Goal: Task Accomplishment & Management: Use online tool/utility

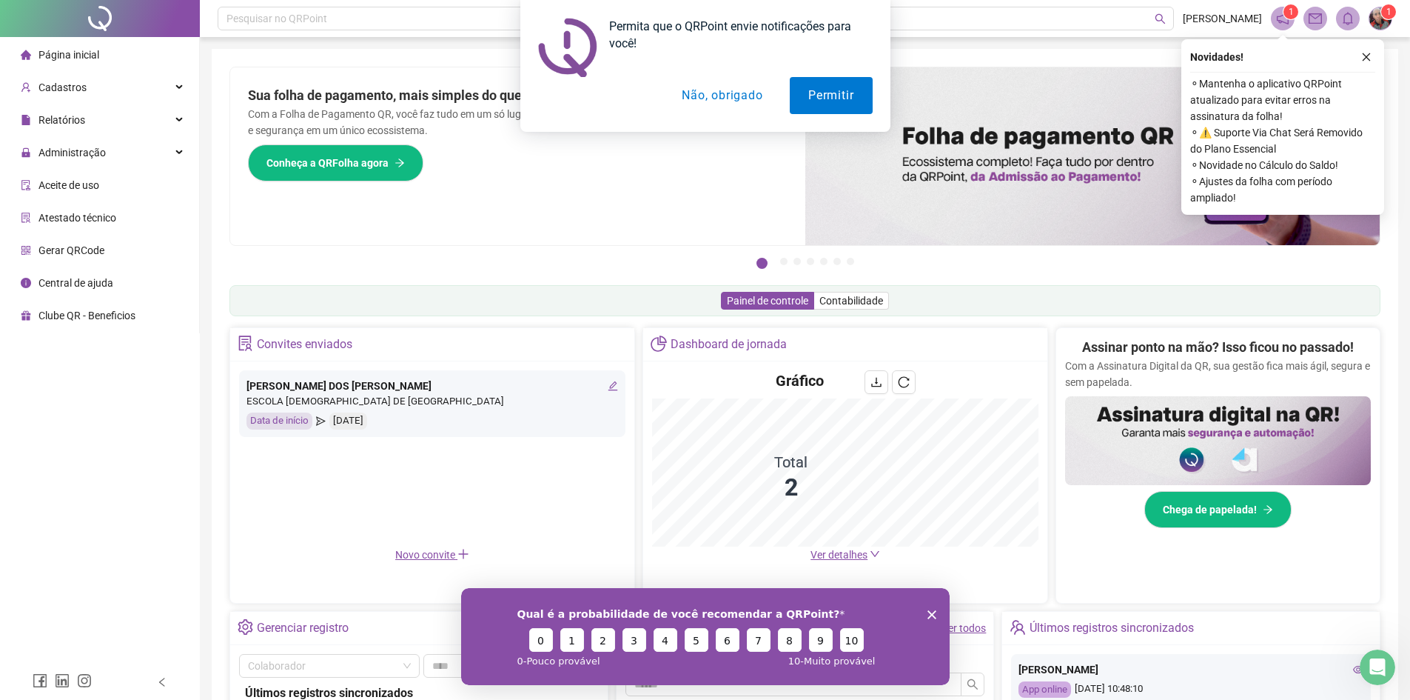
drag, startPoint x: 1367, startPoint y: 53, endPoint x: 1369, endPoint y: 64, distance: 10.5
click at [1367, 53] on div "Permita que o QRPoint envie notificações para você! Permitir Não, obrigado" at bounding box center [705, 66] width 1410 height 132
click at [62, 155] on span "Administração" at bounding box center [71, 153] width 67 height 12
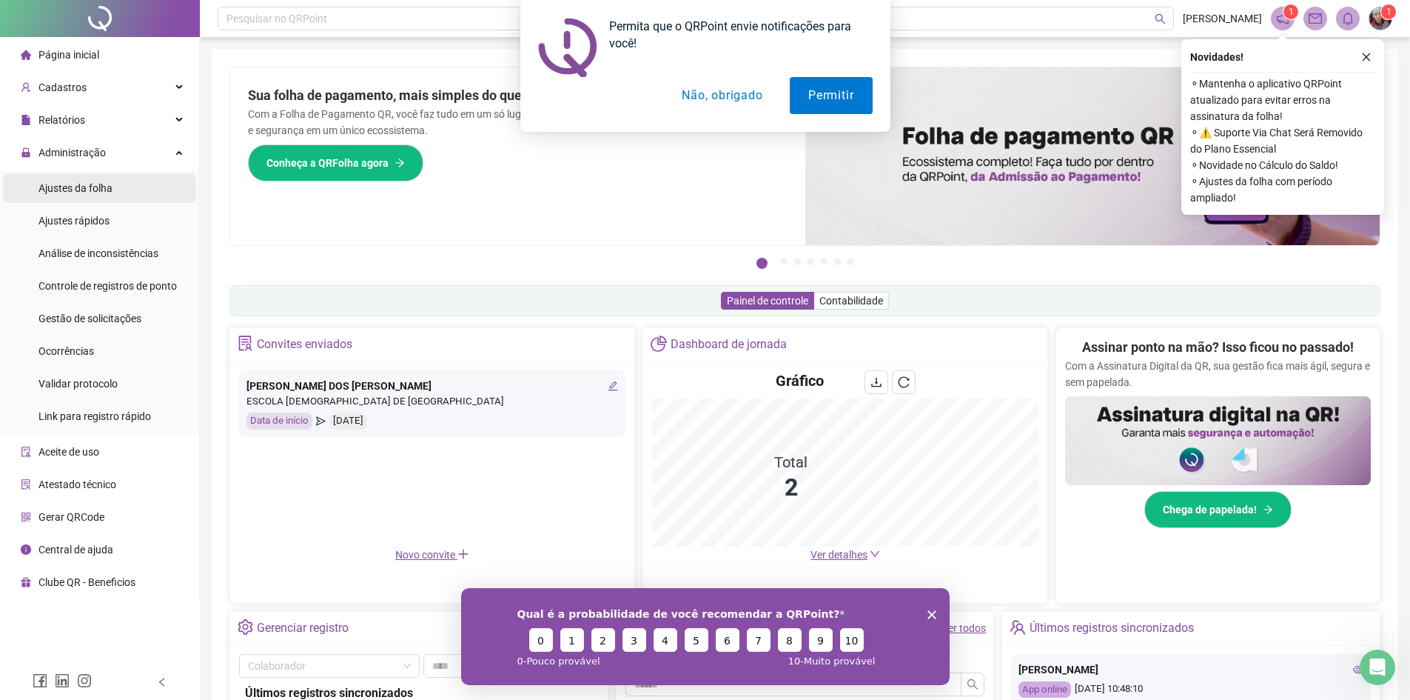
click at [82, 190] on span "Ajustes da folha" at bounding box center [75, 188] width 74 height 12
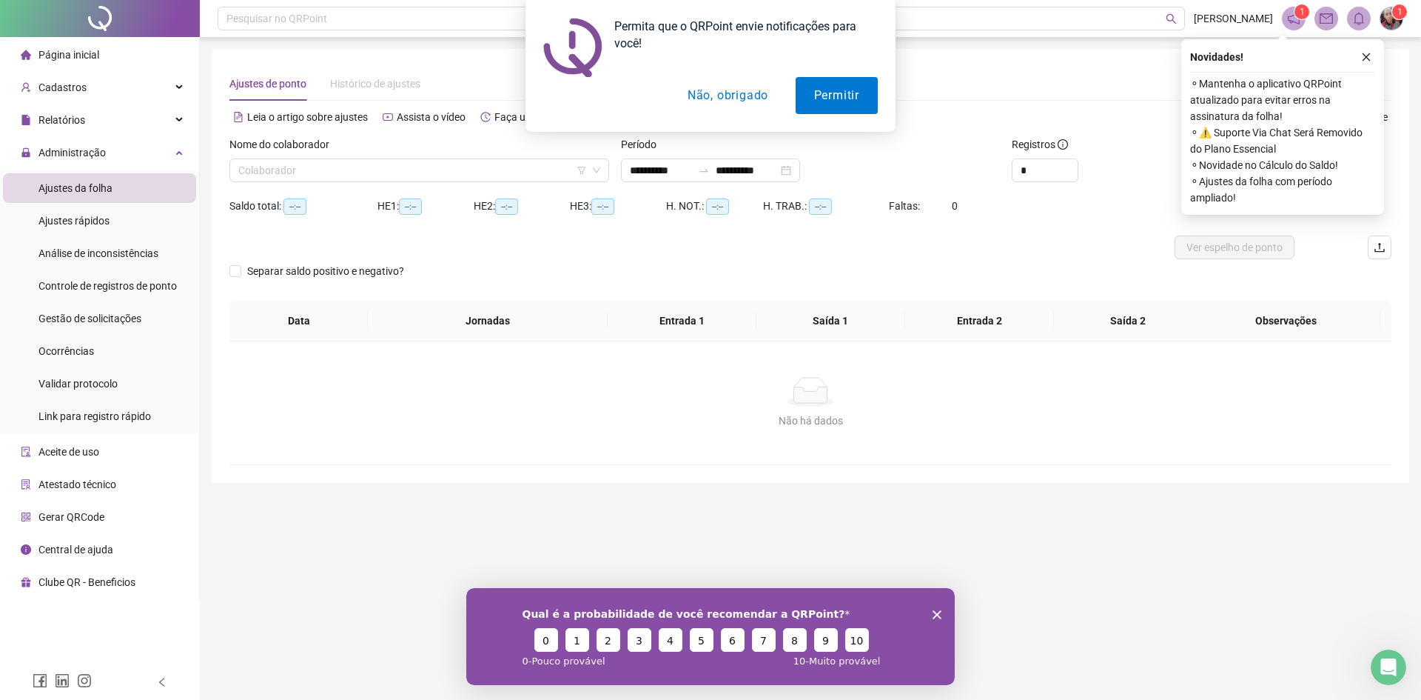
click at [722, 96] on button "Não, obrigado" at bounding box center [728, 95] width 118 height 37
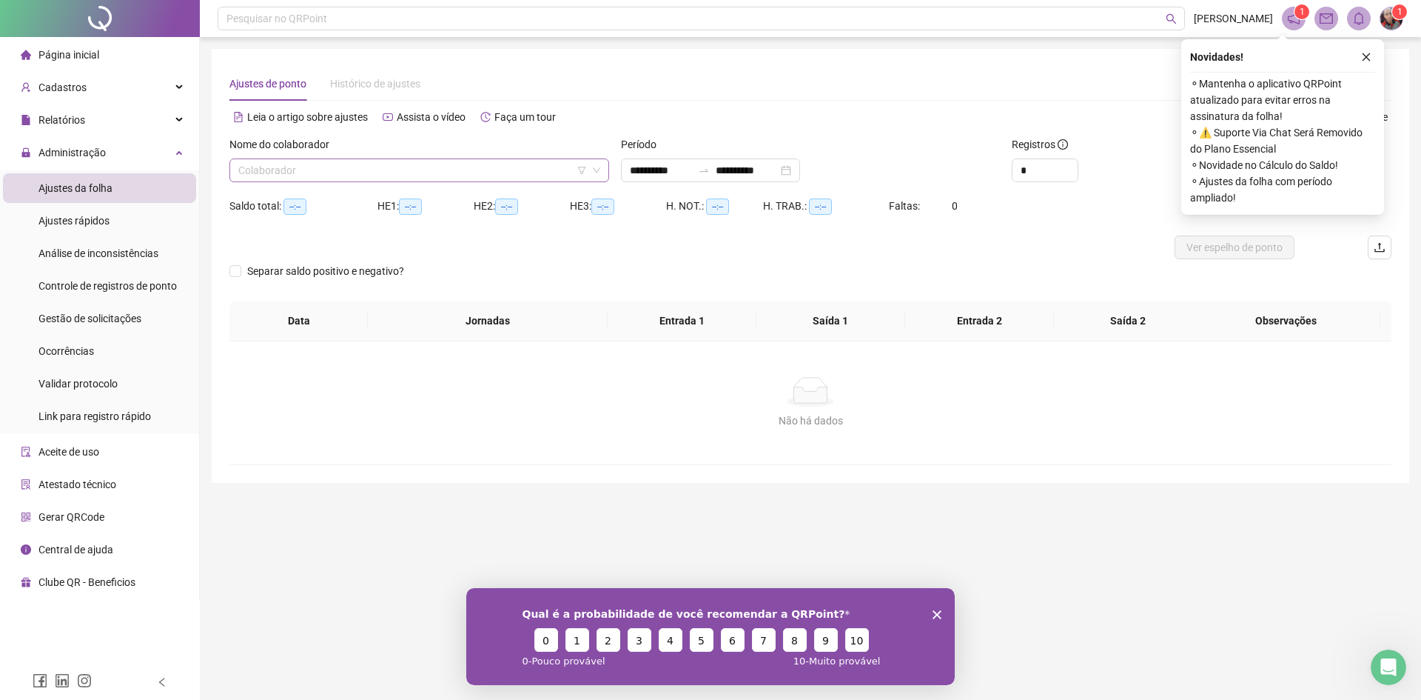
click at [588, 178] on span at bounding box center [419, 170] width 362 height 22
click at [381, 173] on input "search" at bounding box center [412, 170] width 349 height 22
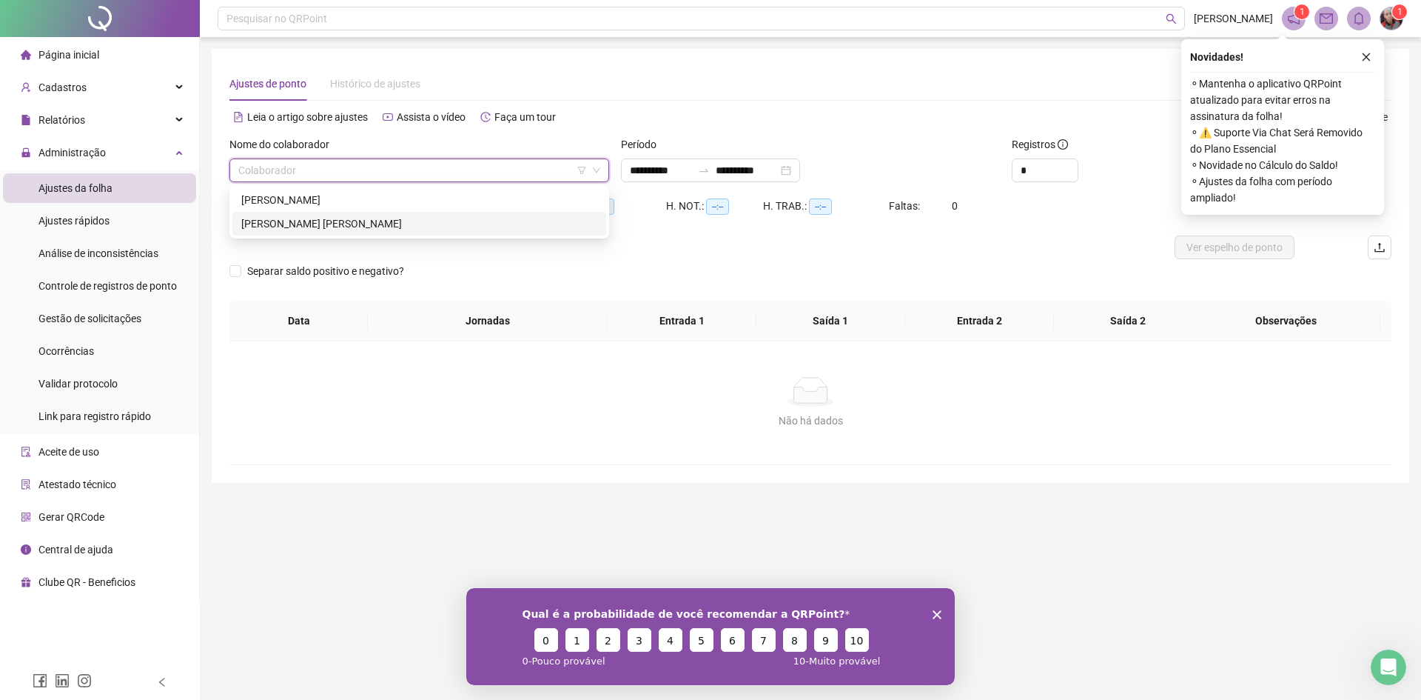
click at [324, 224] on div "[PERSON_NAME] [PERSON_NAME]" at bounding box center [419, 223] width 356 height 16
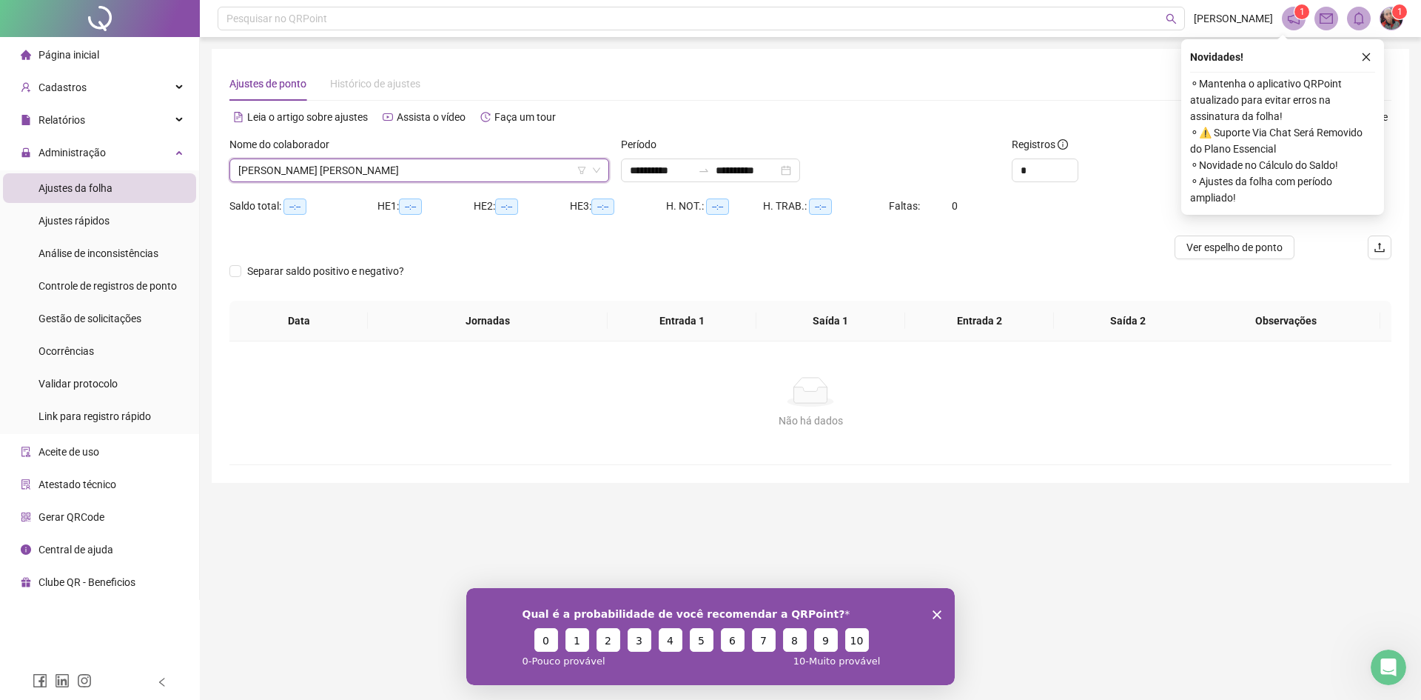
click at [597, 169] on icon "down" at bounding box center [596, 170] width 9 height 9
click at [586, 175] on span "[PERSON_NAME] [PERSON_NAME]" at bounding box center [419, 170] width 362 height 22
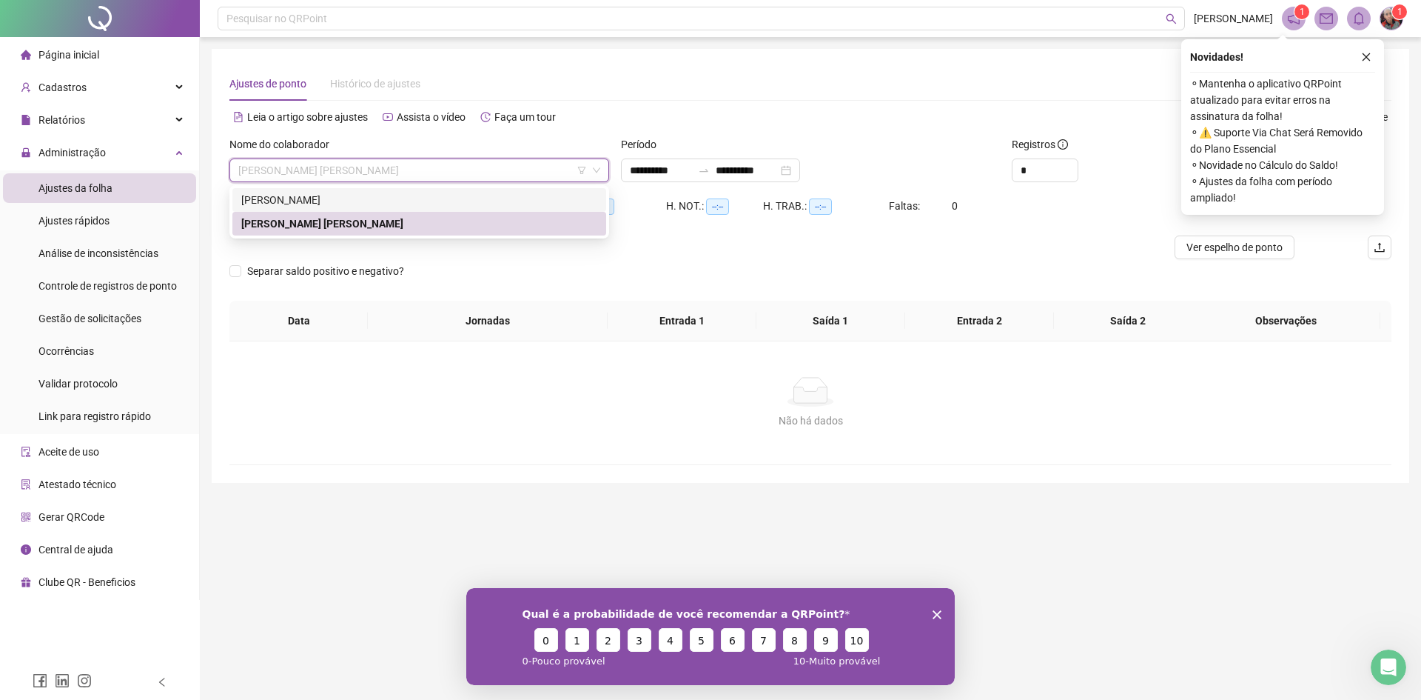
click at [339, 195] on div "[PERSON_NAME]" at bounding box center [419, 200] width 356 height 16
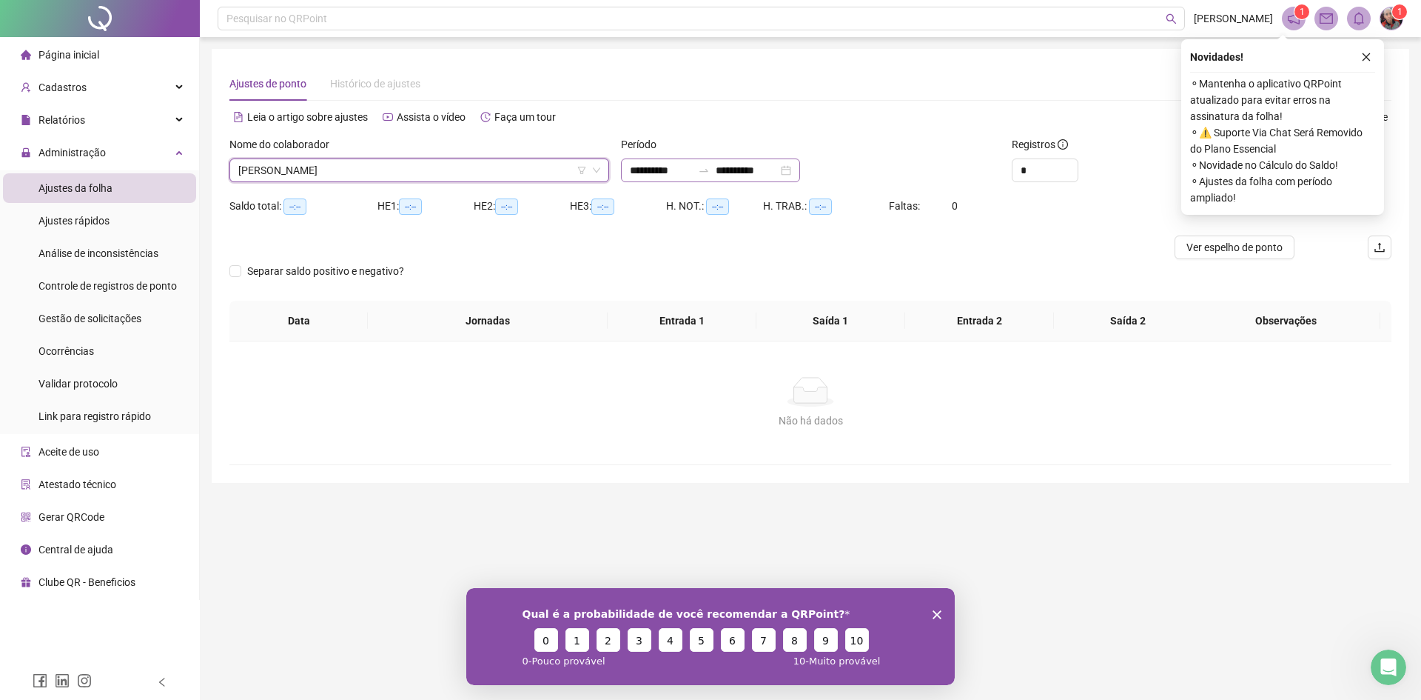
click at [800, 170] on div "**********" at bounding box center [710, 170] width 179 height 24
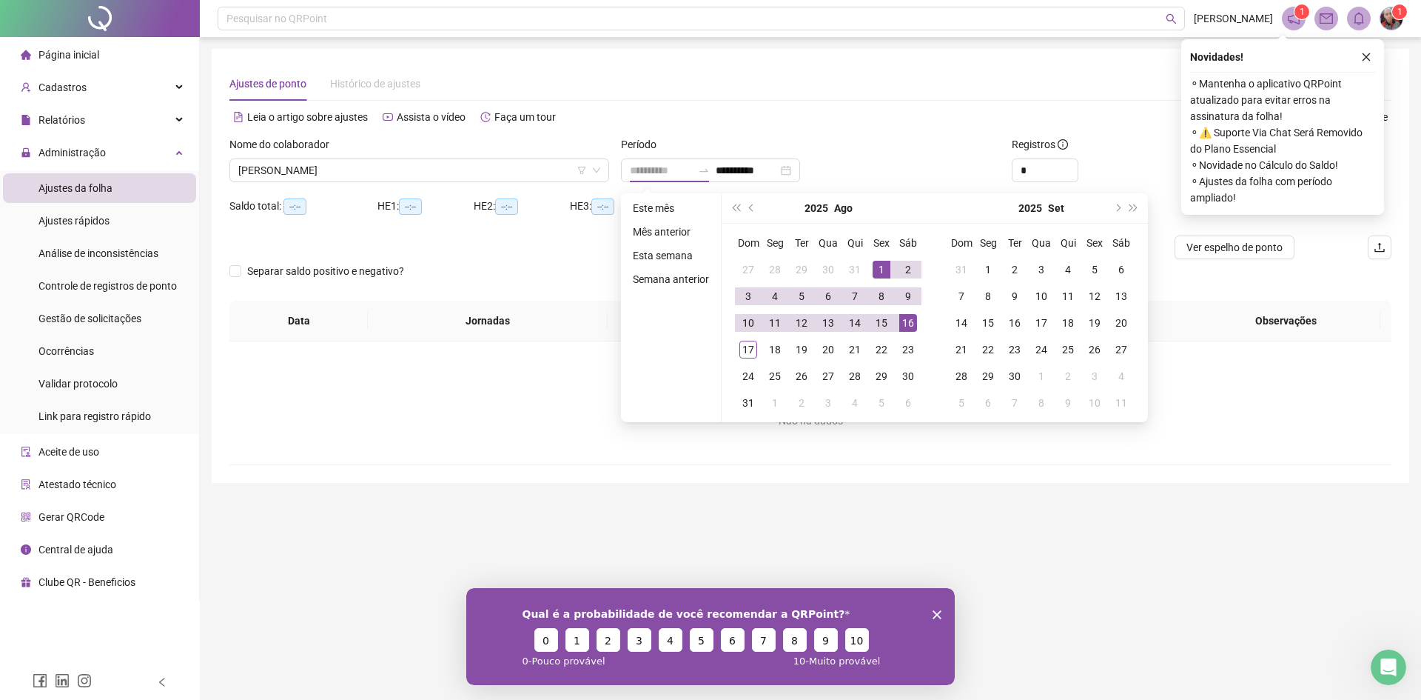
click at [879, 265] on div "1" at bounding box center [882, 270] width 18 height 18
type input "**********"
click at [750, 352] on div "17" at bounding box center [749, 350] width 18 height 18
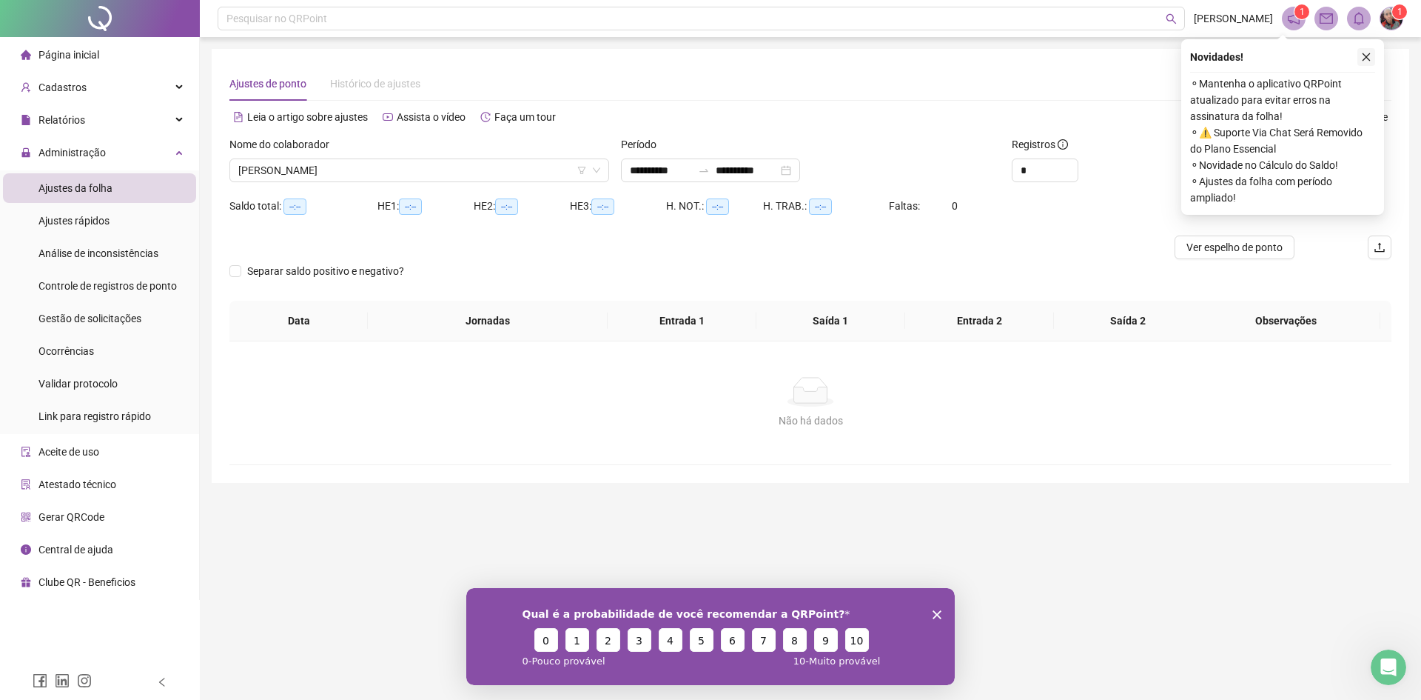
click at [1369, 56] on icon "close" at bounding box center [1366, 57] width 10 height 10
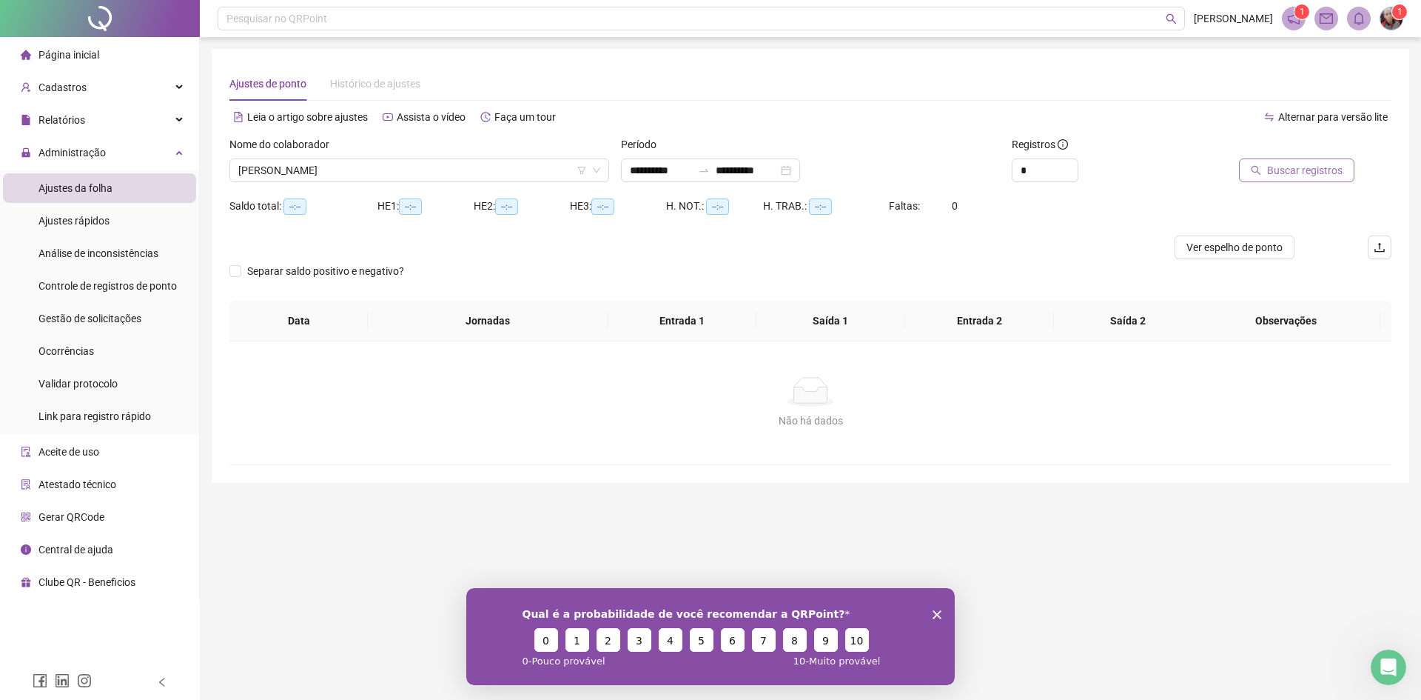
click at [1301, 170] on span "Buscar registros" at bounding box center [1305, 170] width 76 height 16
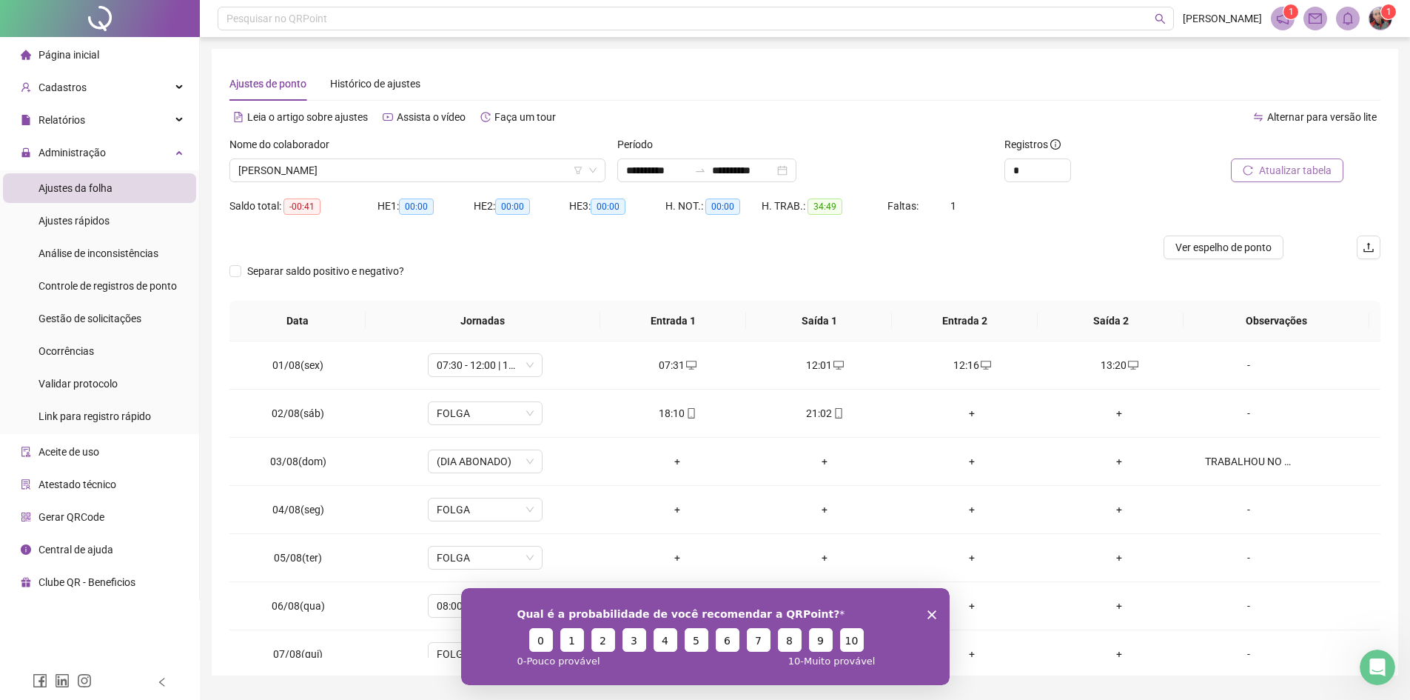
click at [932, 615] on polygon "Encerrar pesquisa" at bounding box center [931, 613] width 9 height 9
